Goal: Task Accomplishment & Management: Manage account settings

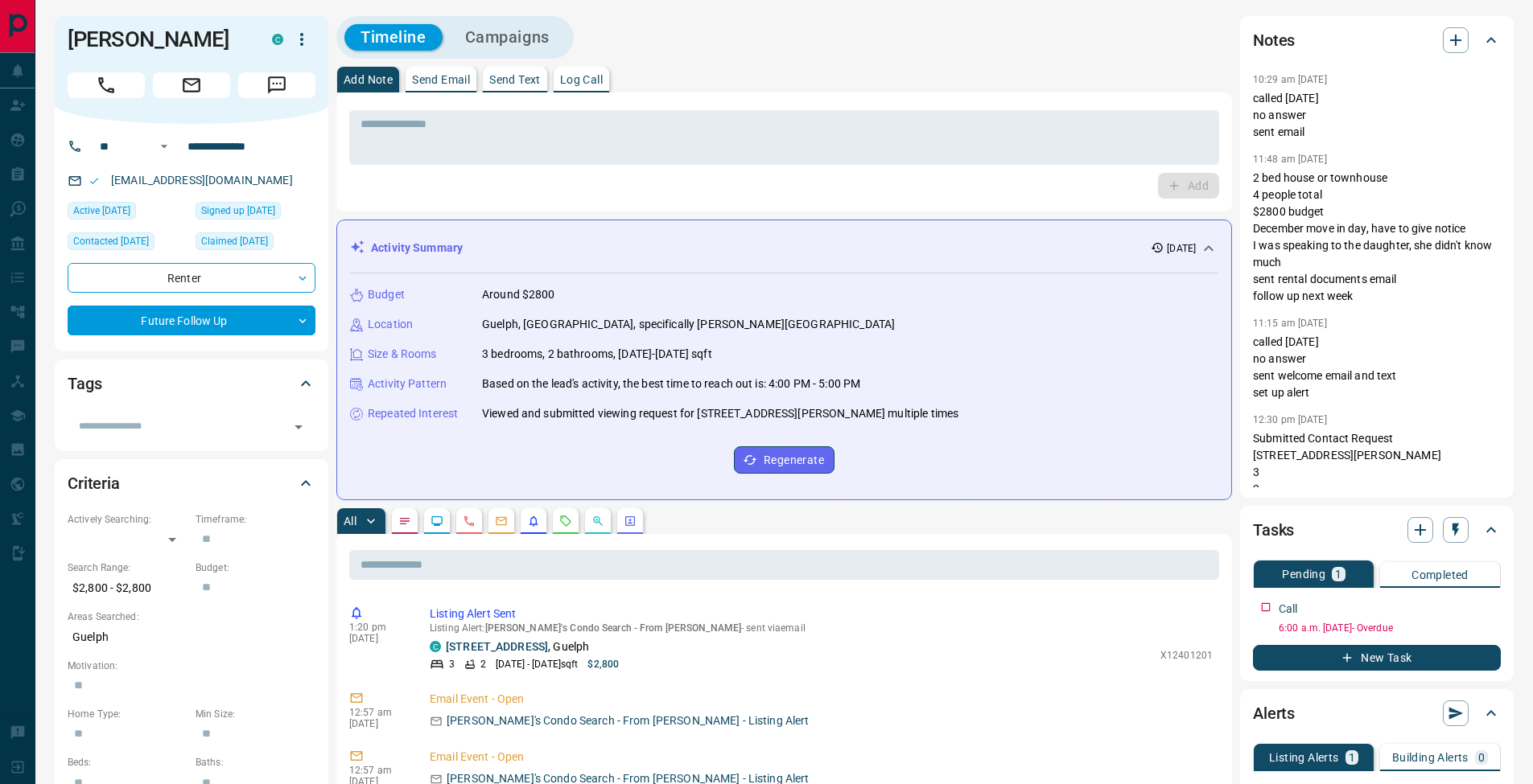
click at [599, 89] on button "Log Call" at bounding box center [581, 80] width 56 height 26
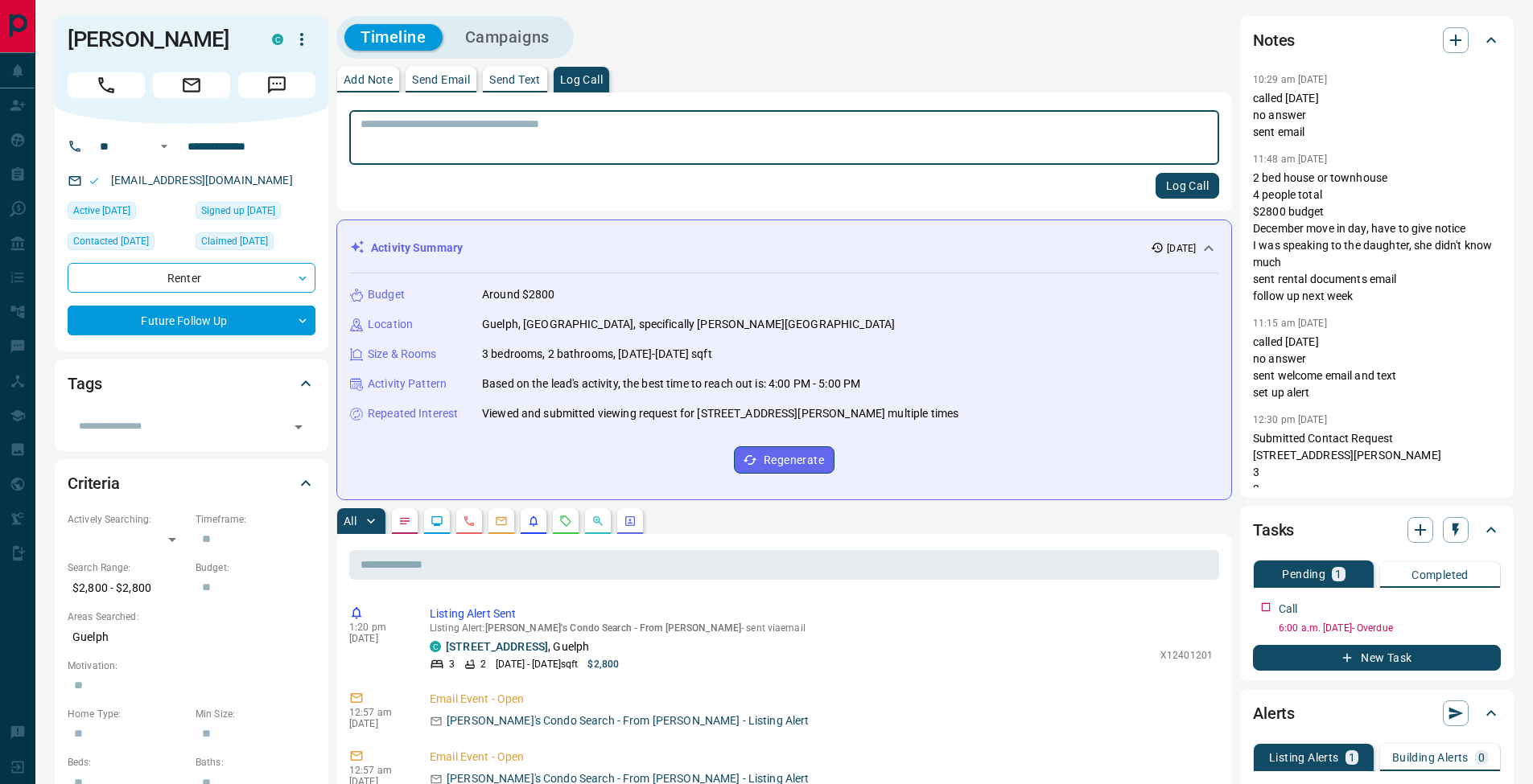
click at [1170, 184] on button "Log Call" at bounding box center [1187, 186] width 63 height 26
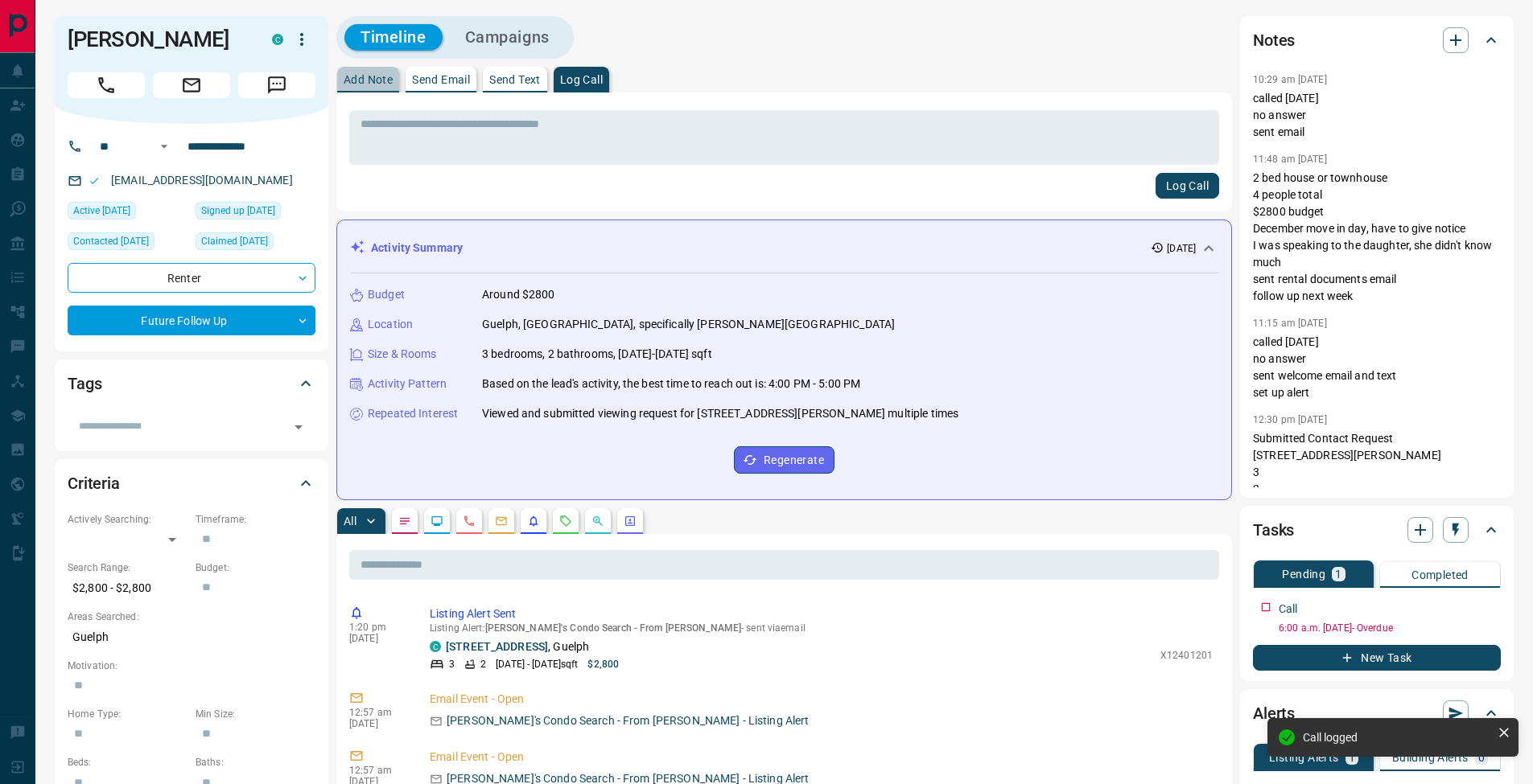
click at [372, 84] on p "Add Note" at bounding box center [368, 80] width 49 height 11
drag, startPoint x: 372, startPoint y: 84, endPoint x: 502, endPoint y: 158, distance: 149.6
click at [392, 137] on textarea at bounding box center [784, 138] width 847 height 41
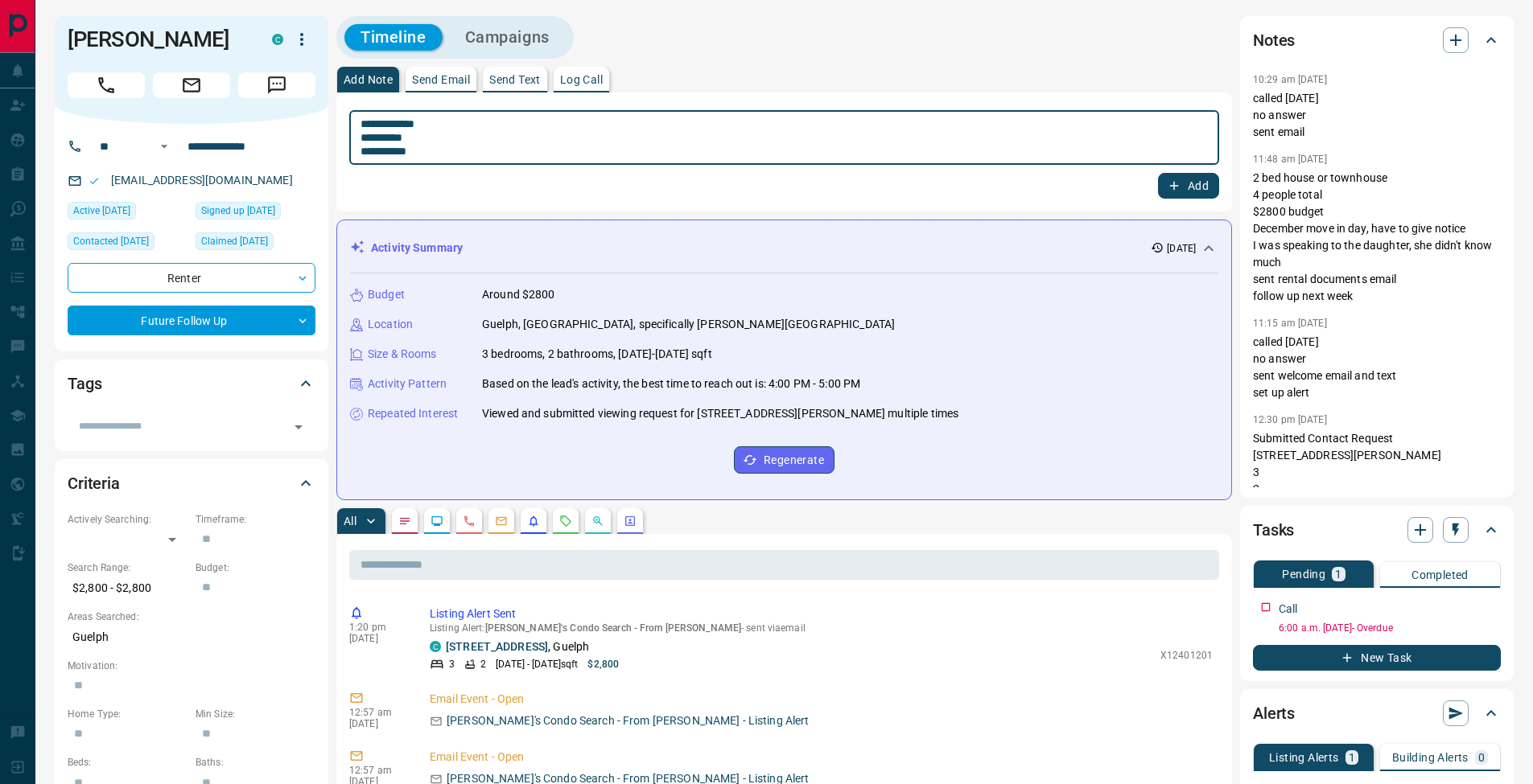
type textarea "**********"
click at [1189, 179] on button "Add" at bounding box center [1188, 186] width 62 height 26
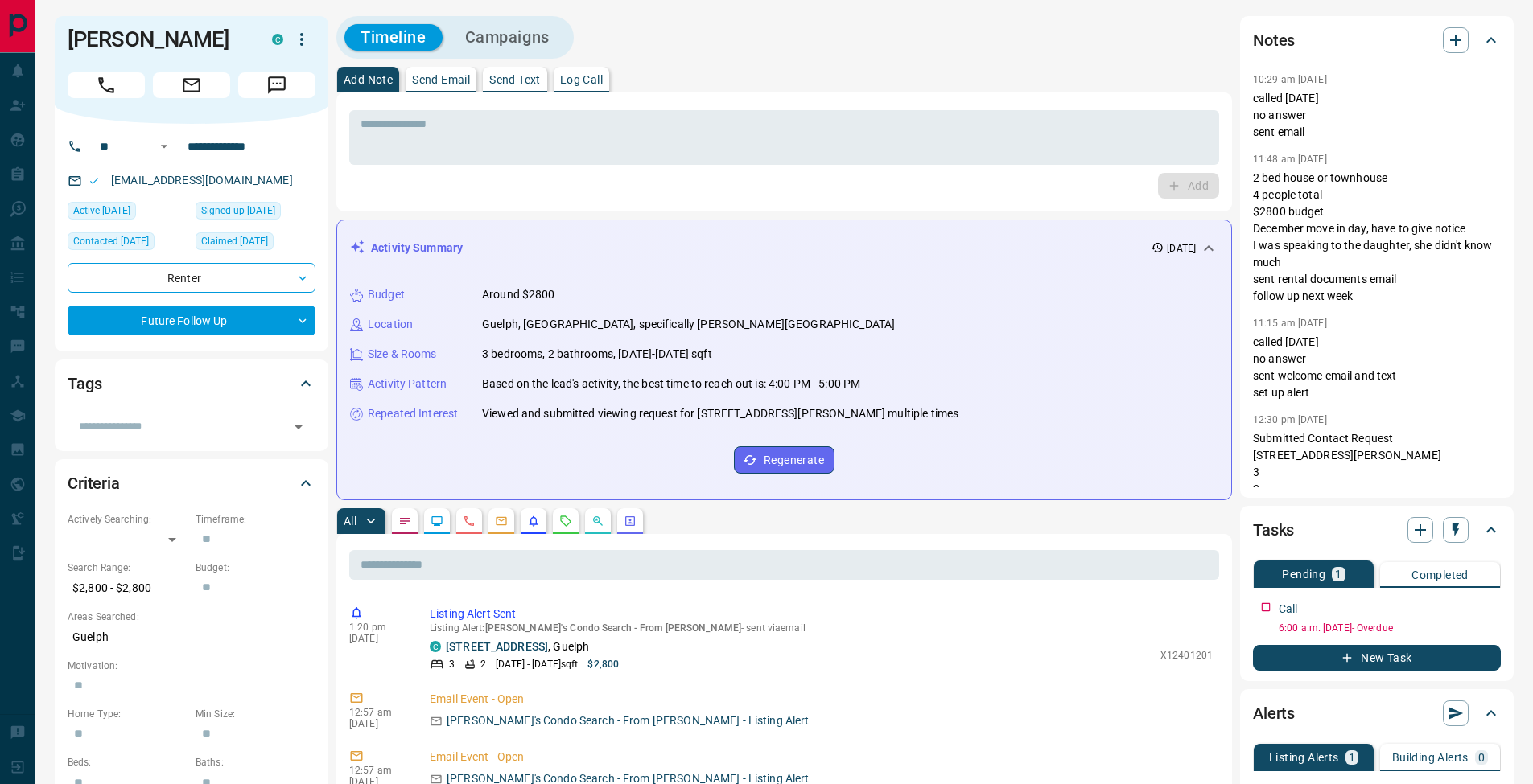
scroll to position [147, 0]
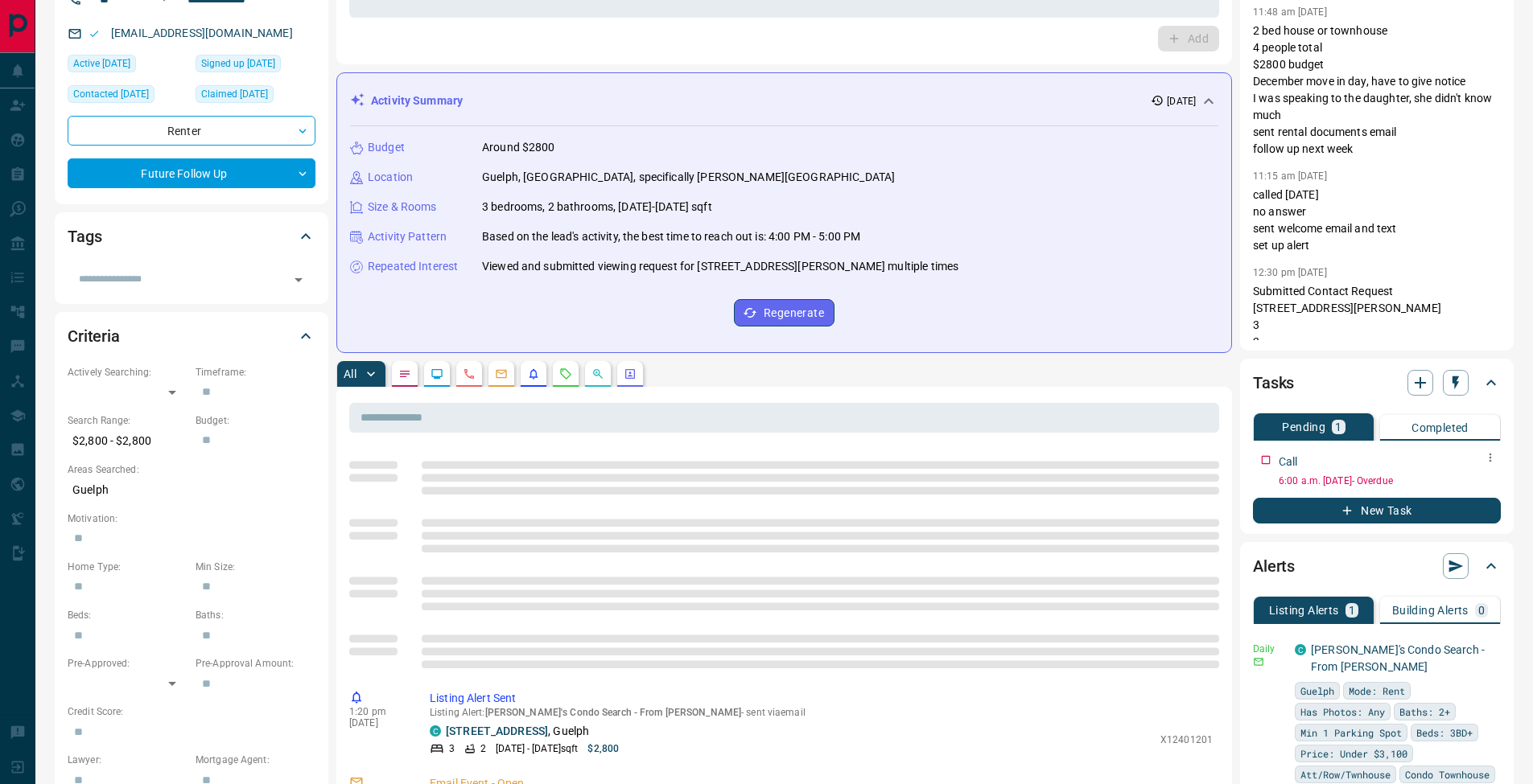
click at [1500, 453] on button "button" at bounding box center [1489, 457] width 21 height 21
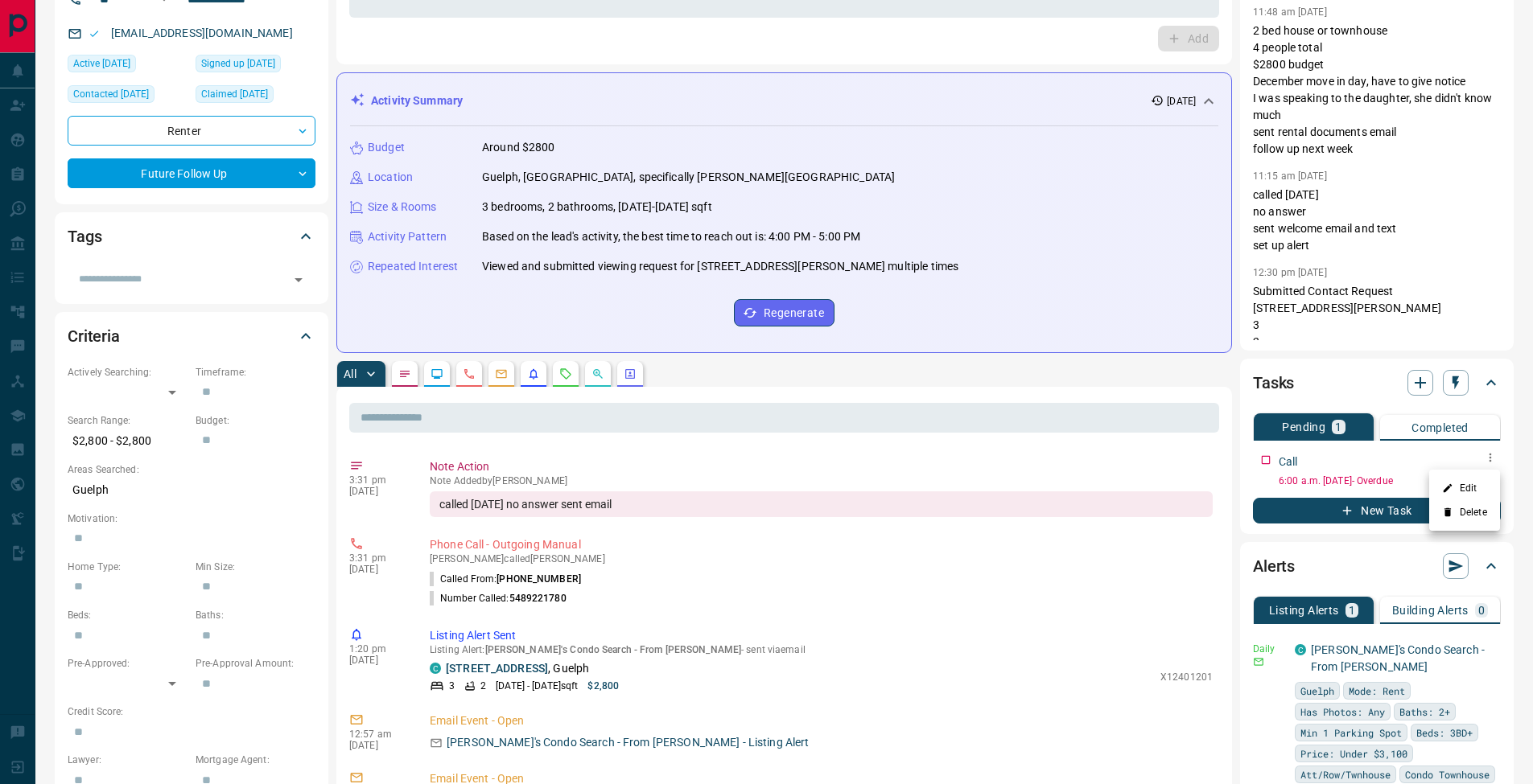
click at [1487, 480] on li "Edit" at bounding box center [1464, 488] width 71 height 24
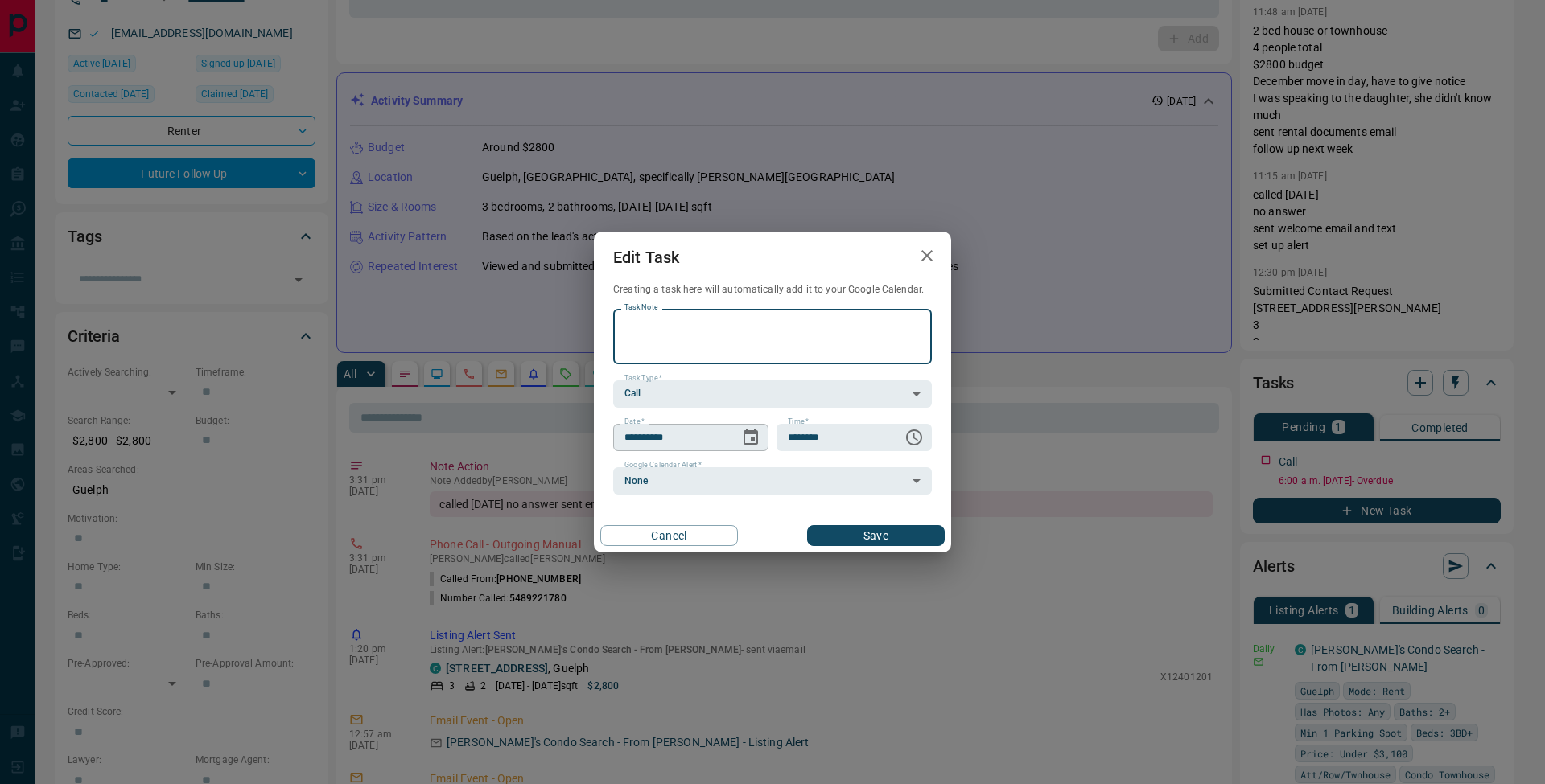
click at [753, 441] on icon "Choose date, selected date is Sep 16, 2025" at bounding box center [750, 437] width 15 height 16
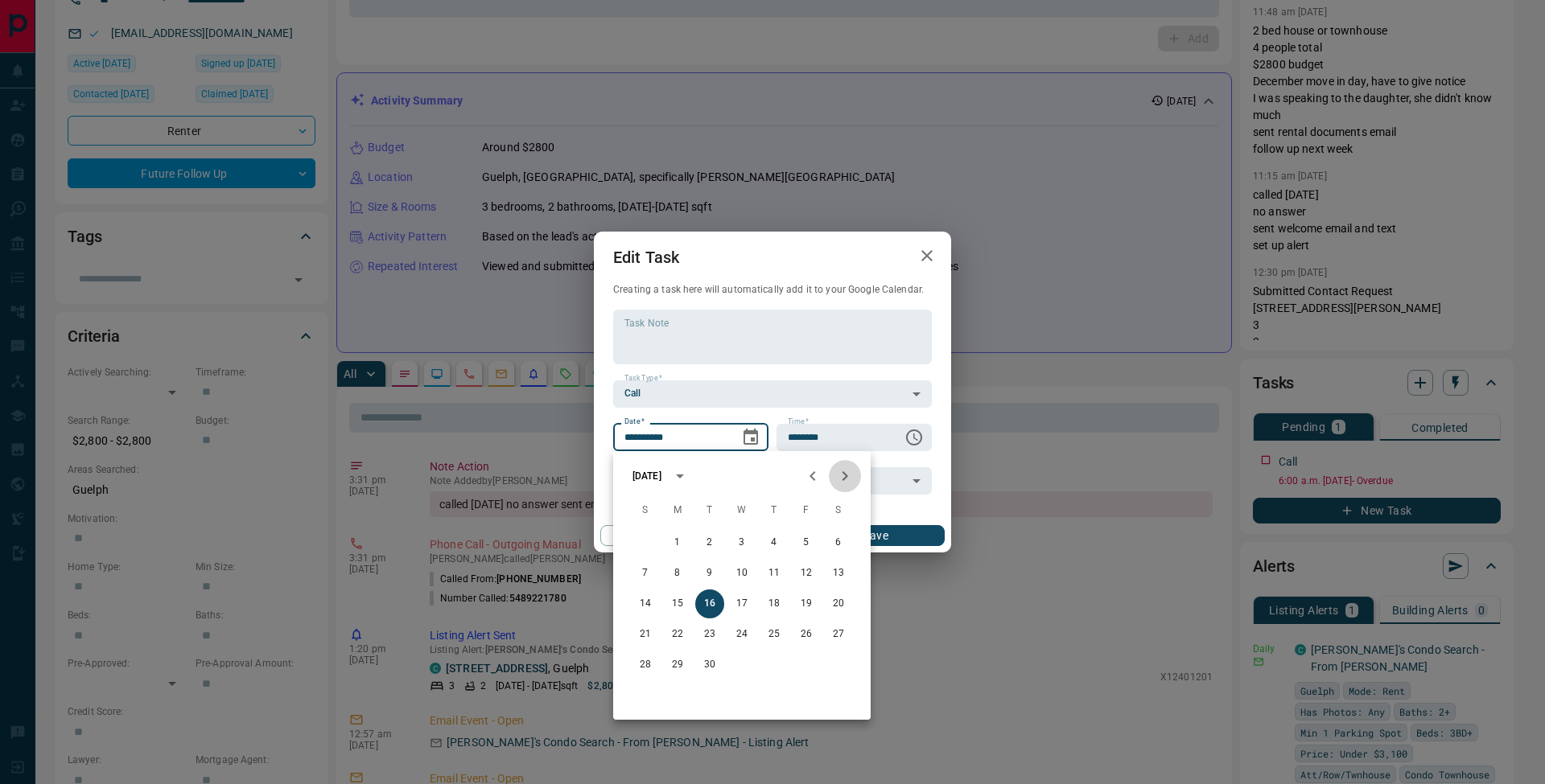
click at [845, 476] on icon "Next month" at bounding box center [845, 476] width 20 height 20
click at [817, 476] on icon "Previous month" at bounding box center [812, 476] width 20 height 20
click at [851, 476] on icon "Next month" at bounding box center [845, 476] width 20 height 20
click at [713, 574] on button "7" at bounding box center [710, 574] width 29 height 29
type input "**********"
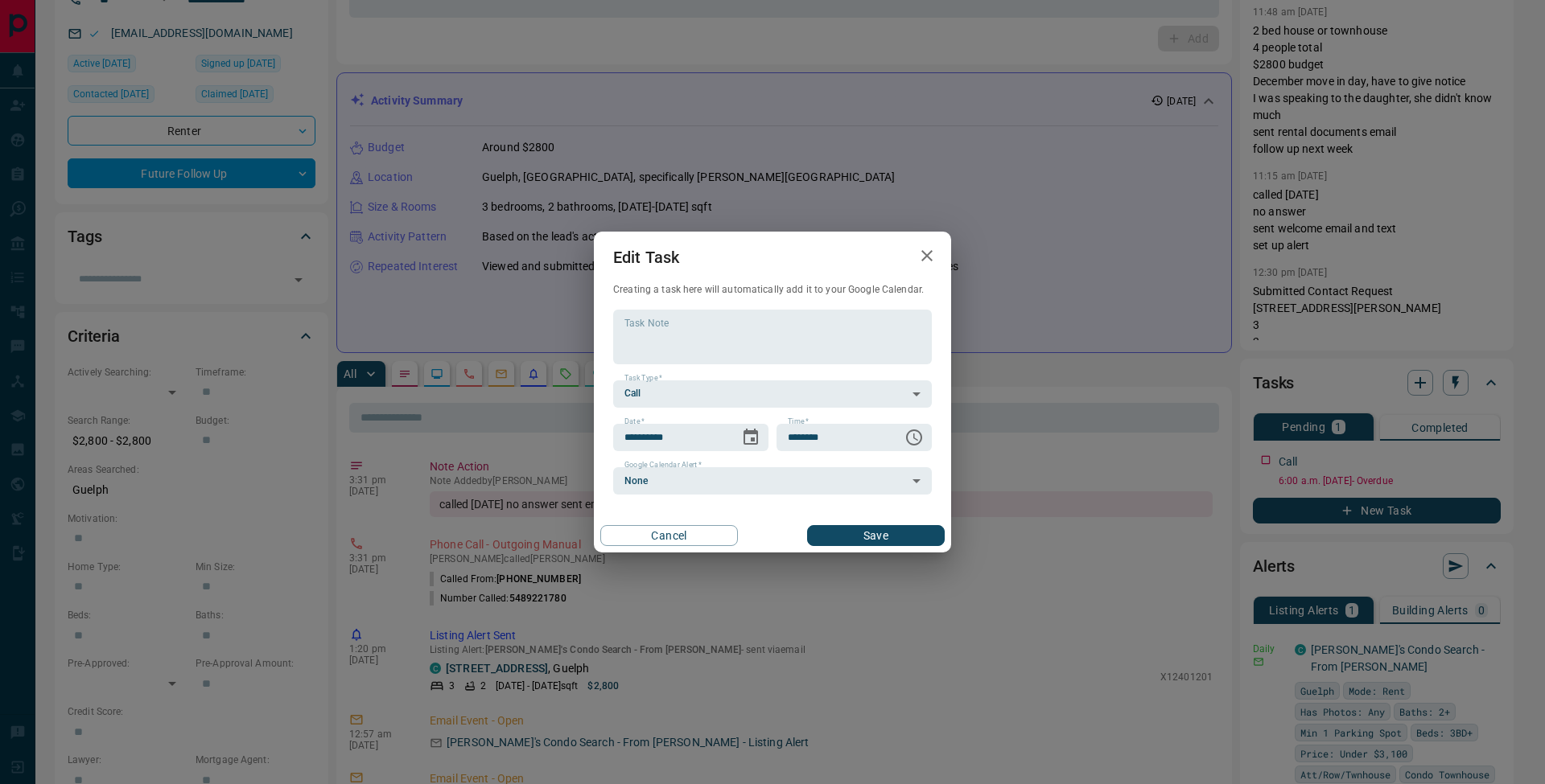
click at [875, 533] on button "Save" at bounding box center [876, 535] width 138 height 21
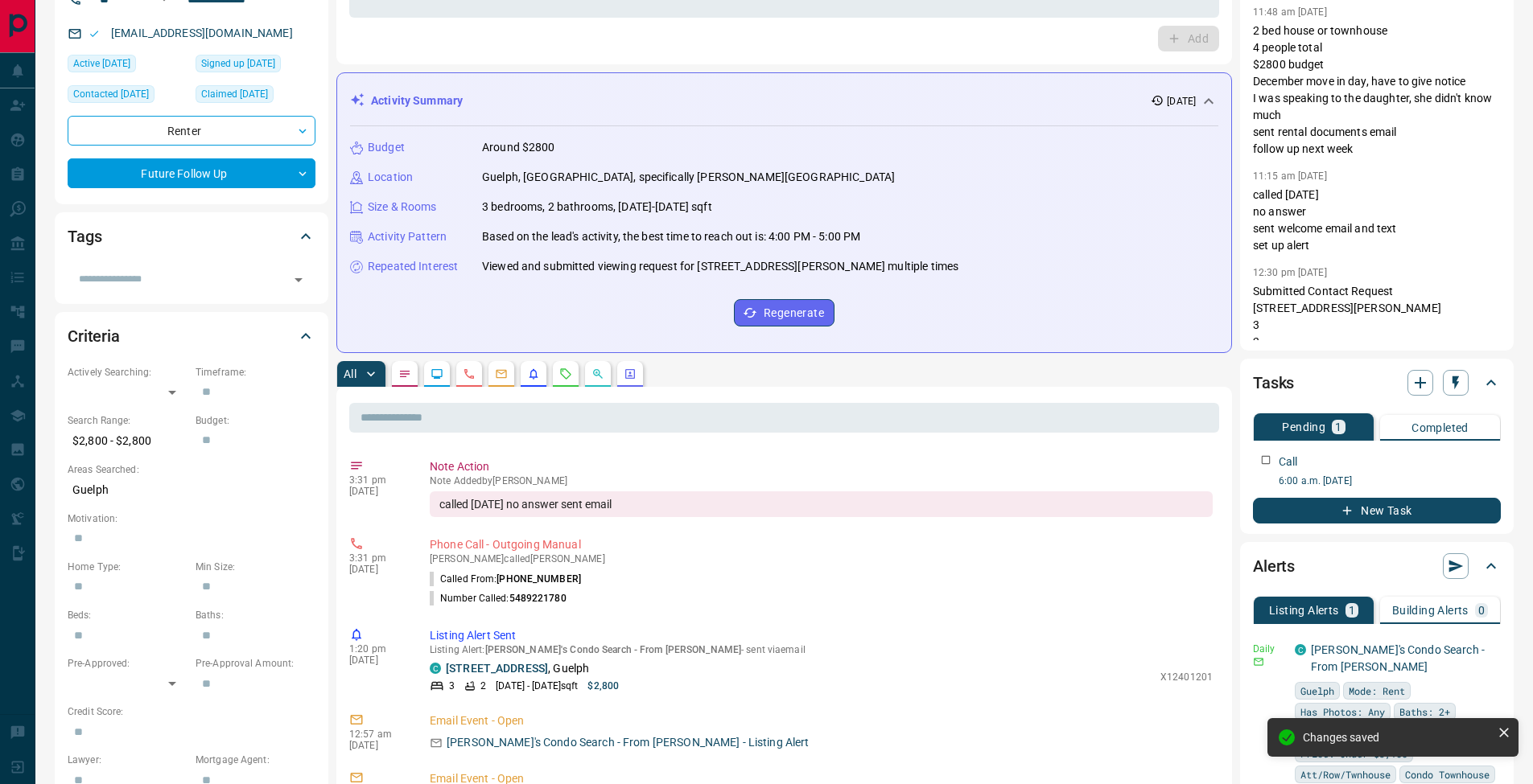
scroll to position [0, 0]
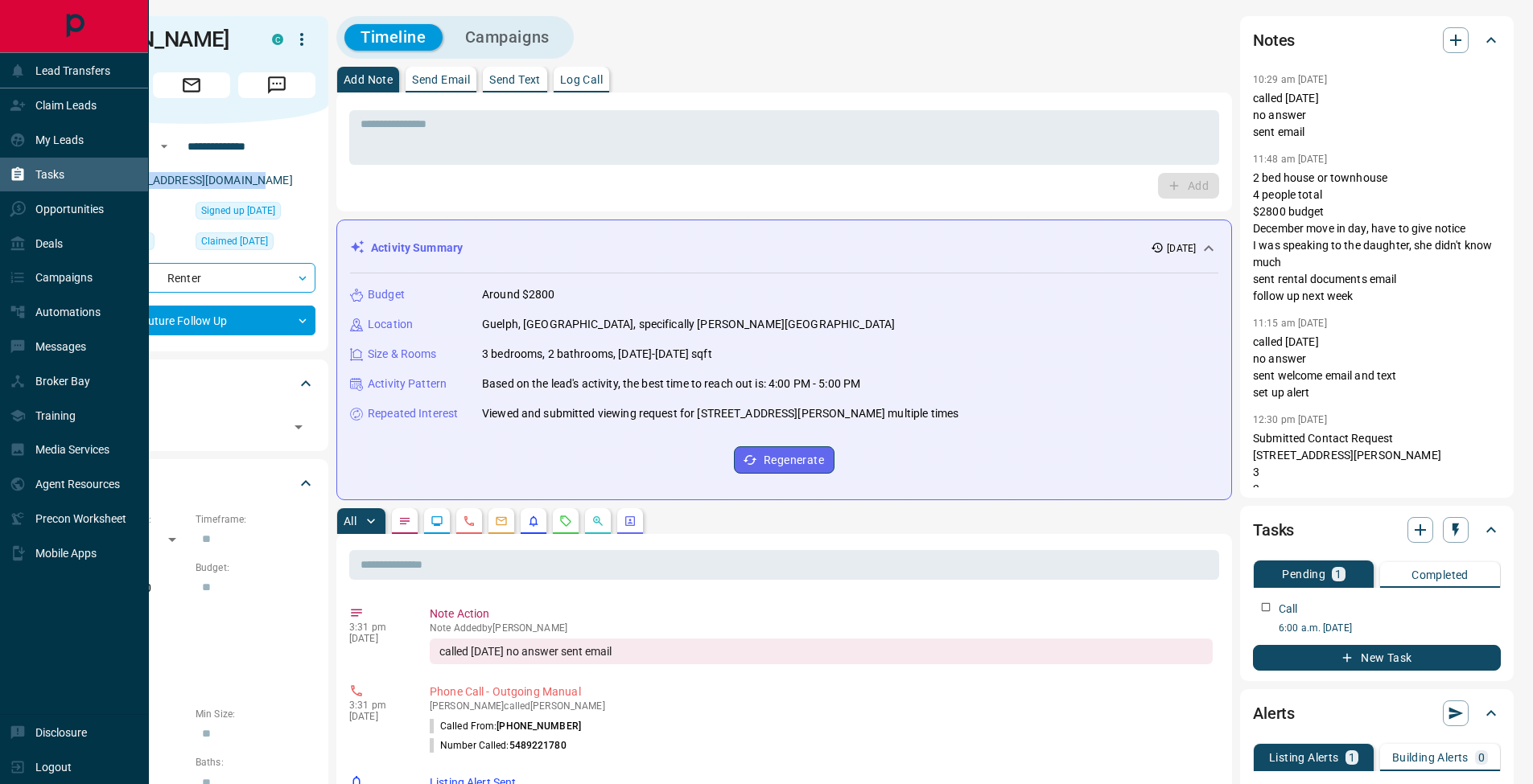
click at [37, 165] on div "Tasks" at bounding box center [37, 174] width 55 height 27
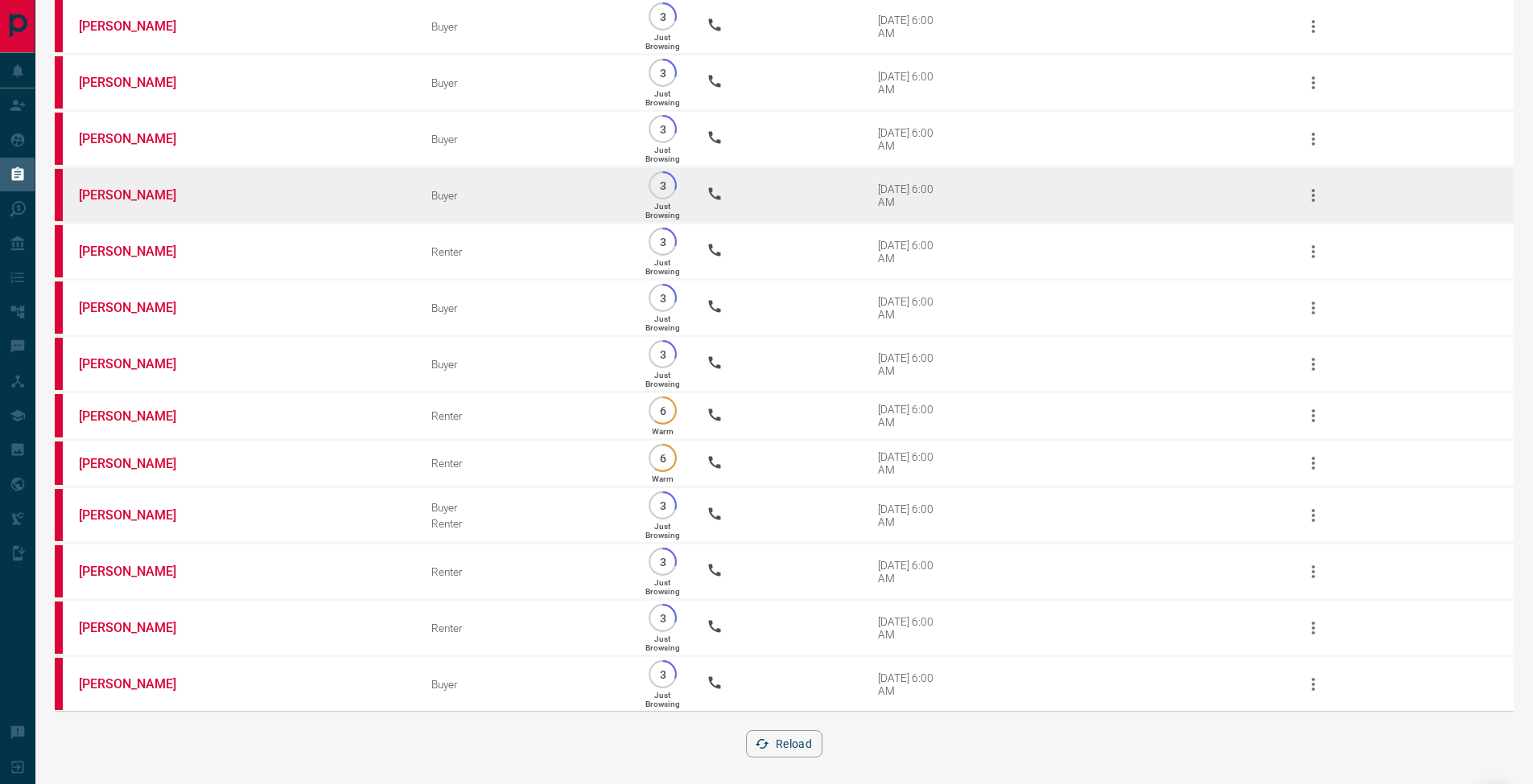
scroll to position [1030, 0]
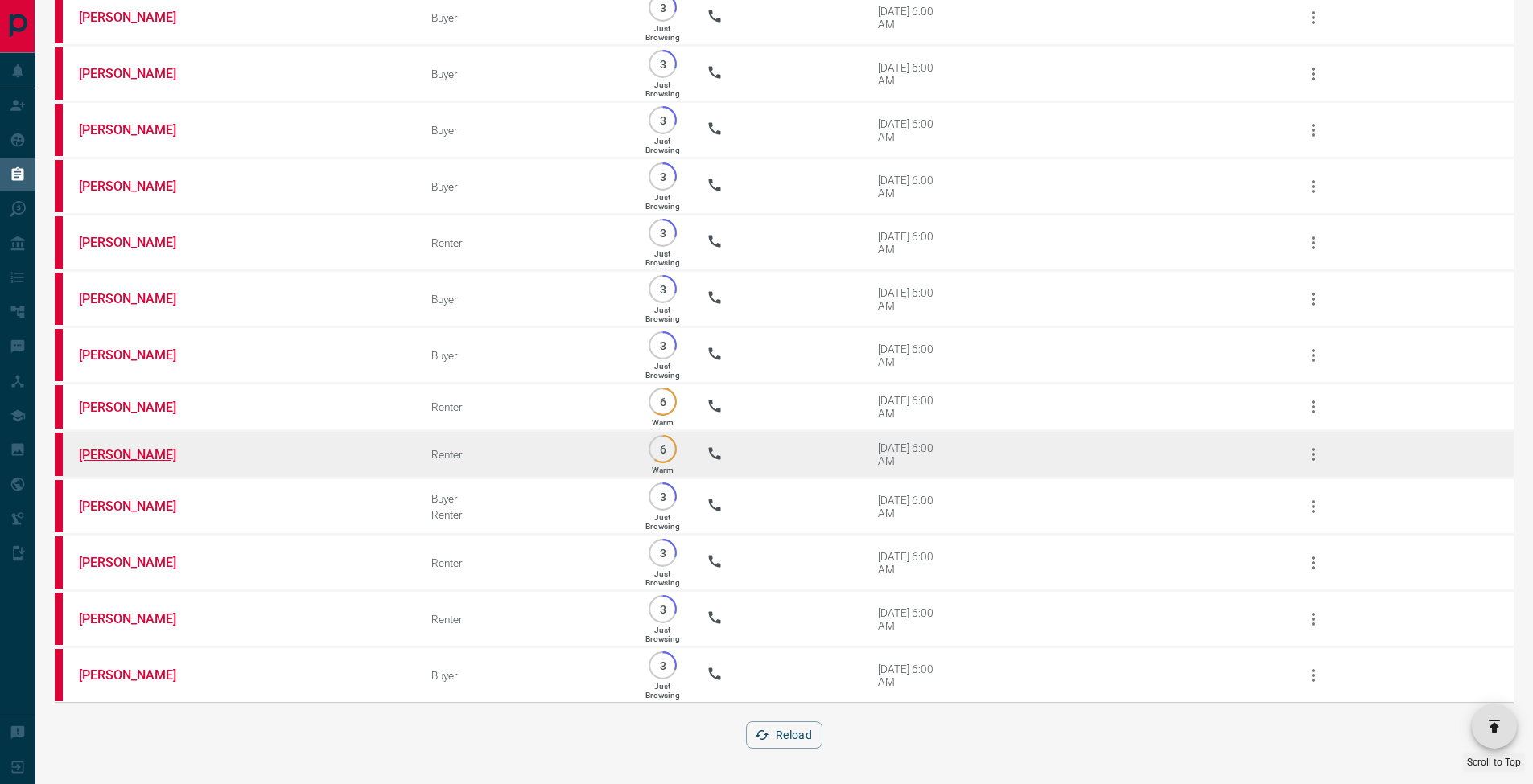
click at [139, 451] on link "[PERSON_NAME]" at bounding box center [139, 455] width 121 height 15
